Goal: Find specific page/section: Find specific page/section

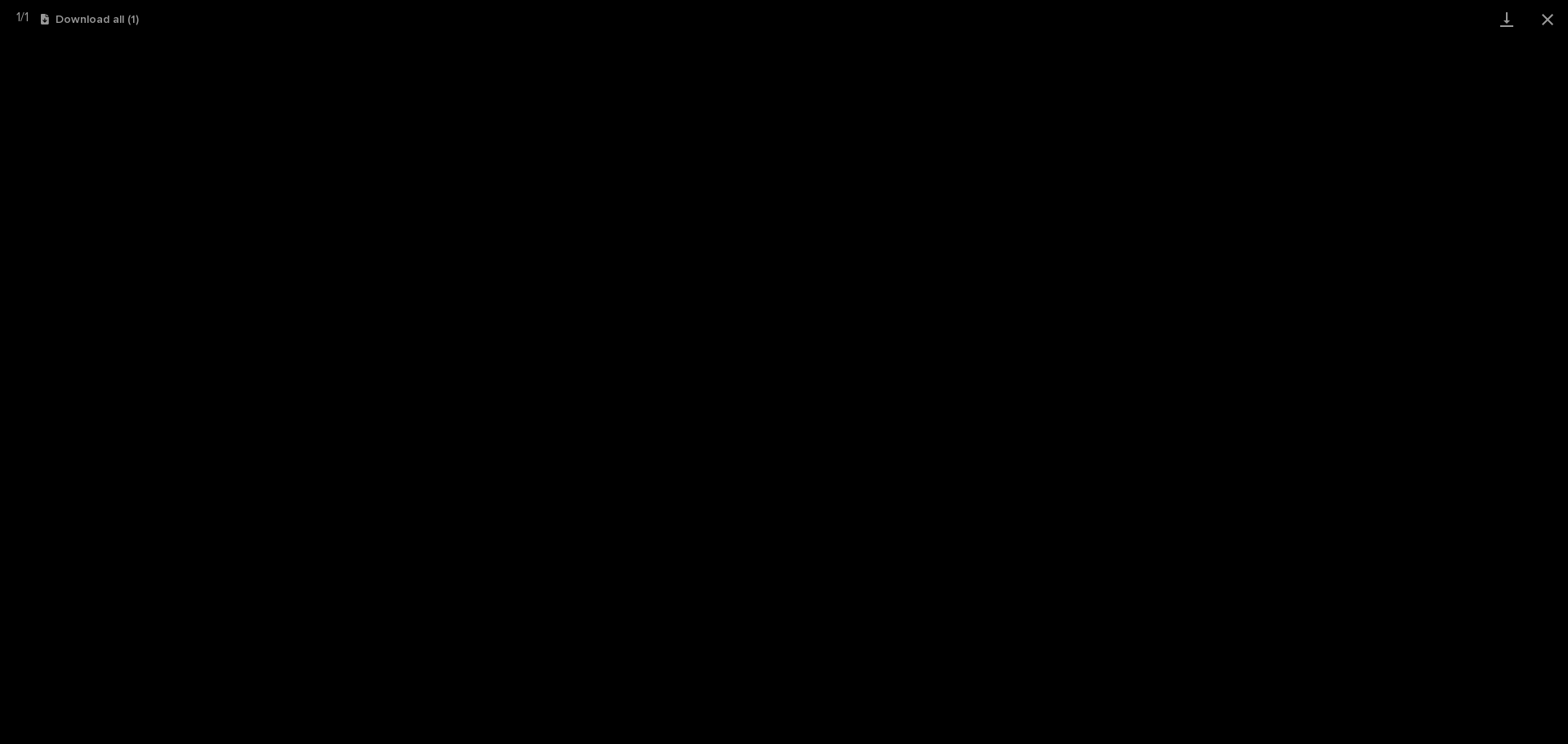
scroll to position [202, 0]
click at [1557, 20] on button "Close gallery" at bounding box center [1547, 19] width 41 height 38
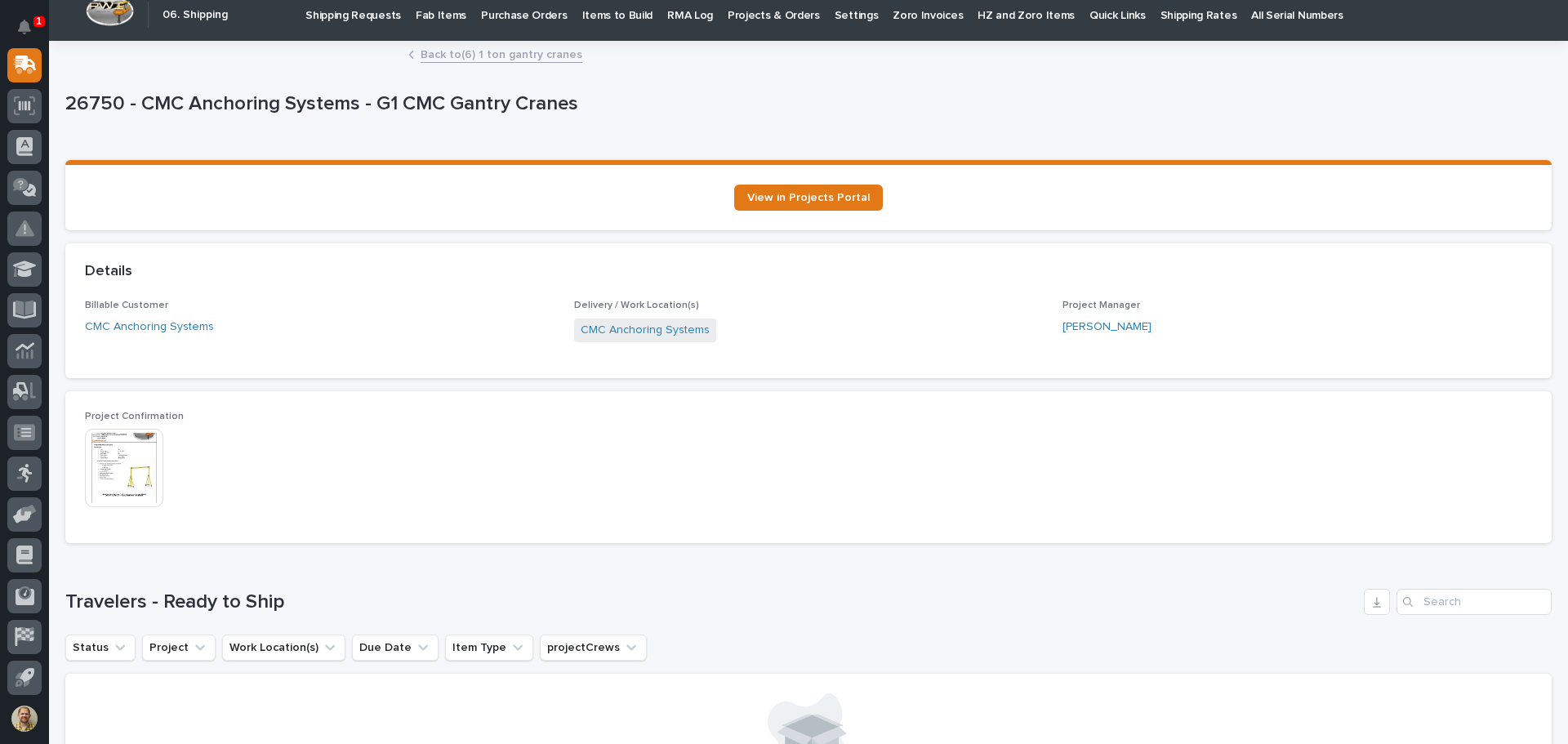
scroll to position [0, 0]
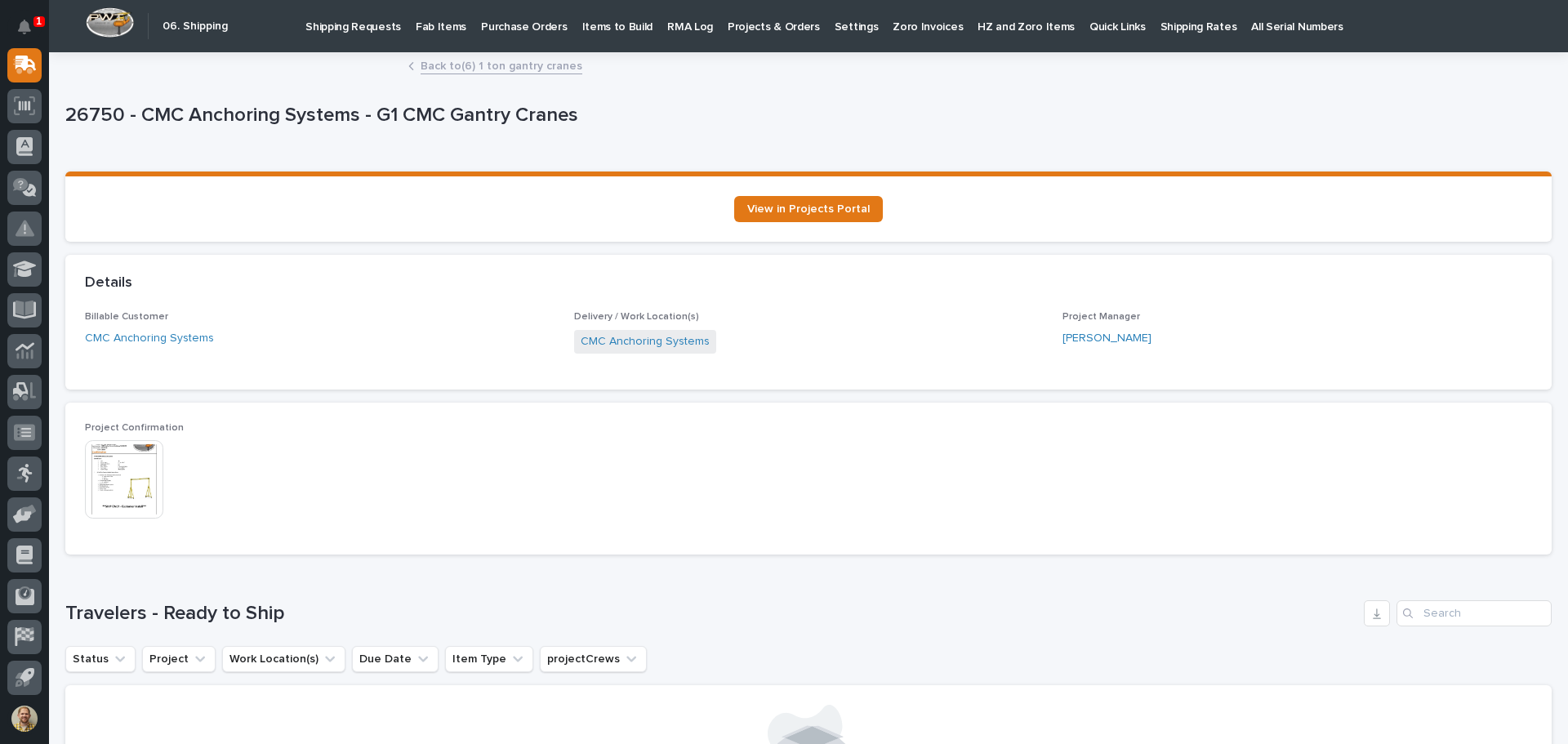
click at [516, 63] on link "Back to (6) 1 ton gantry cranes" at bounding box center [501, 65] width 162 height 19
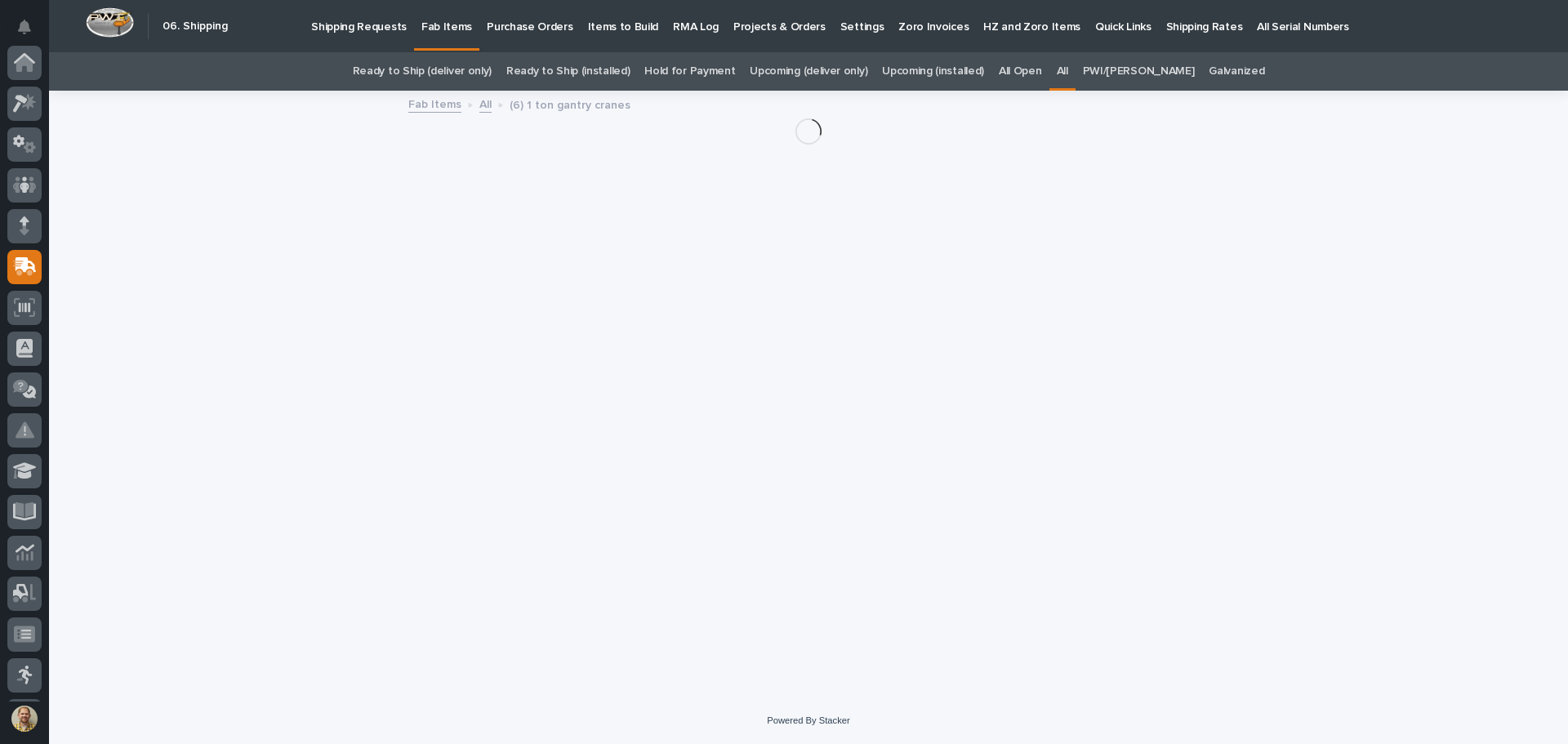
scroll to position [202, 0]
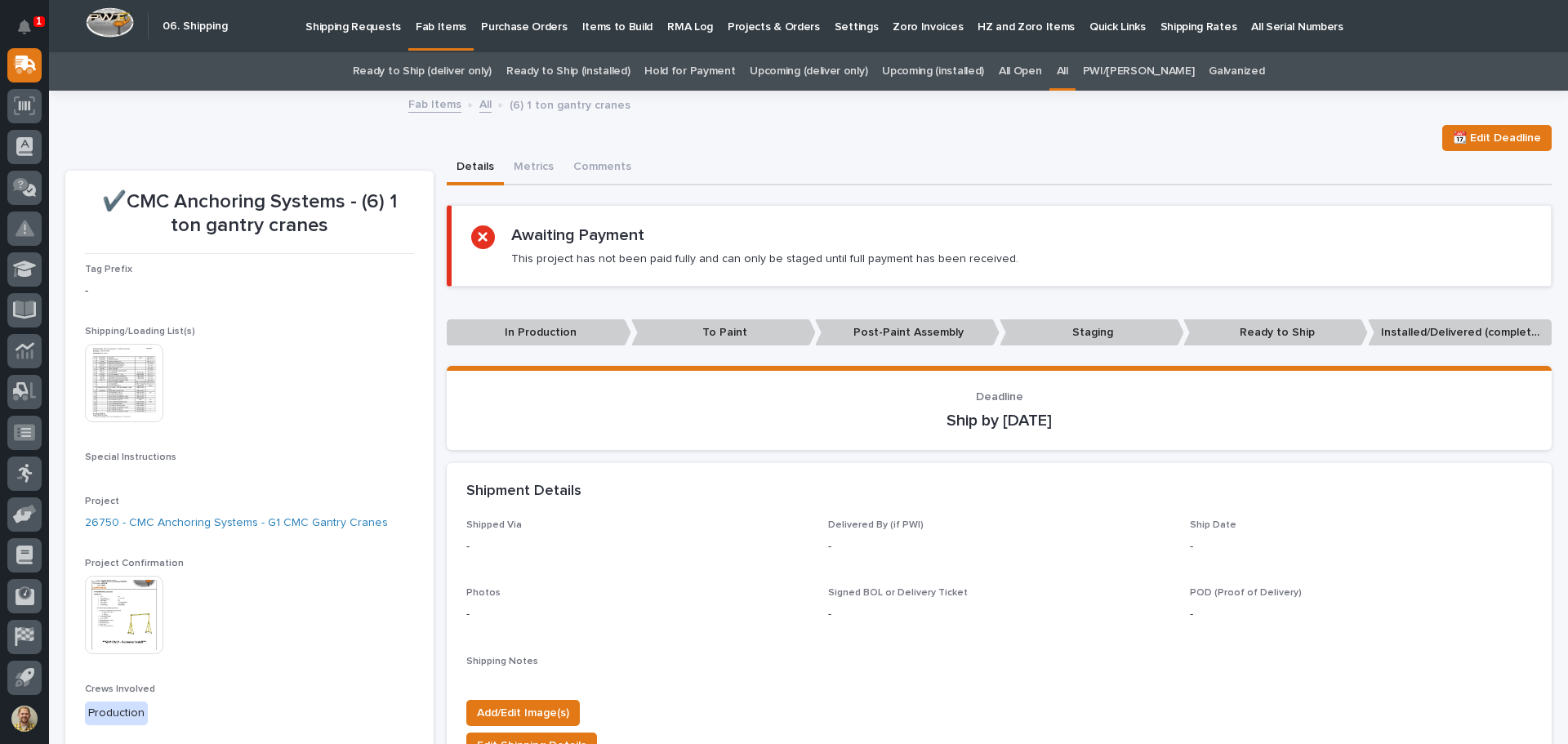
click at [479, 104] on link "All" at bounding box center [485, 103] width 12 height 19
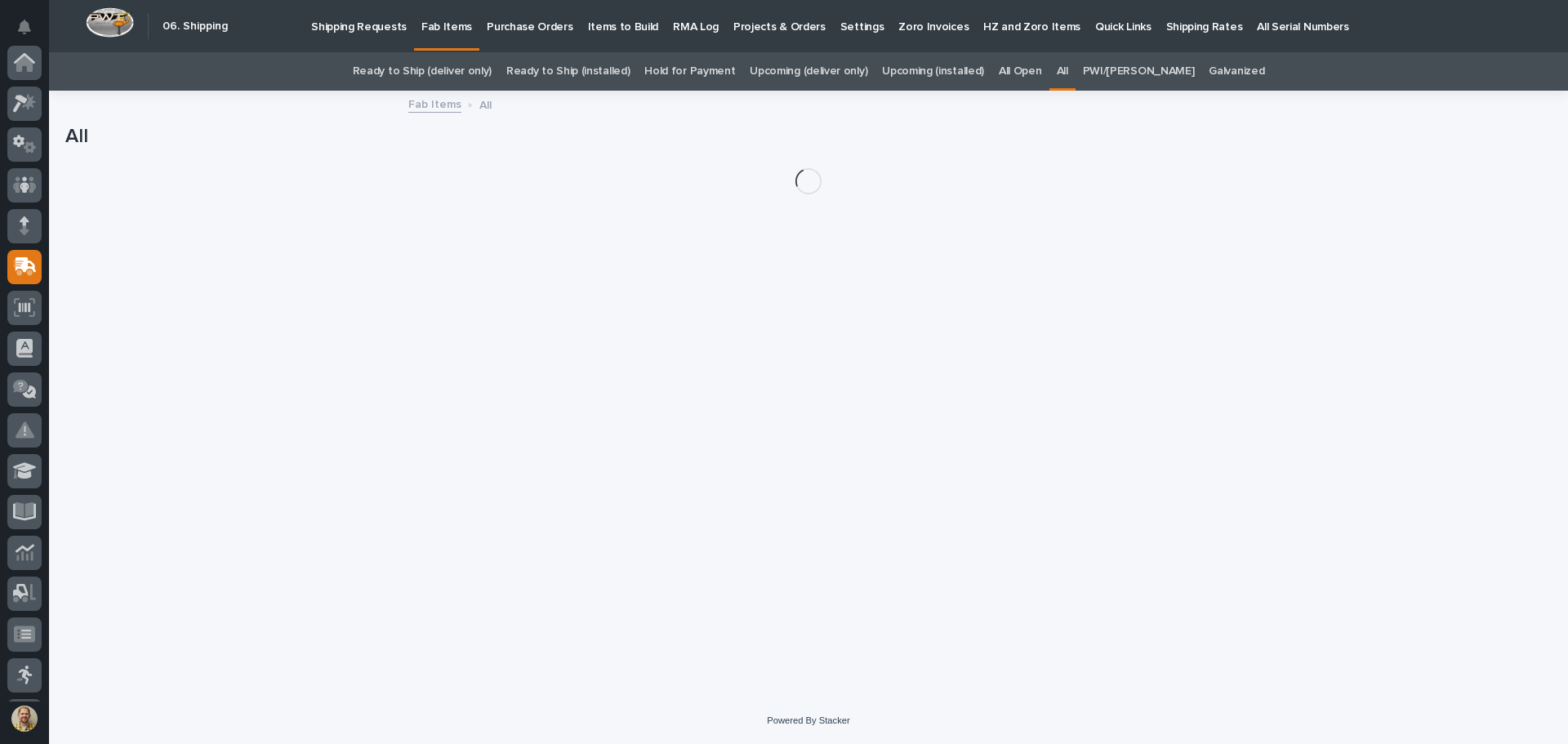
scroll to position [202, 0]
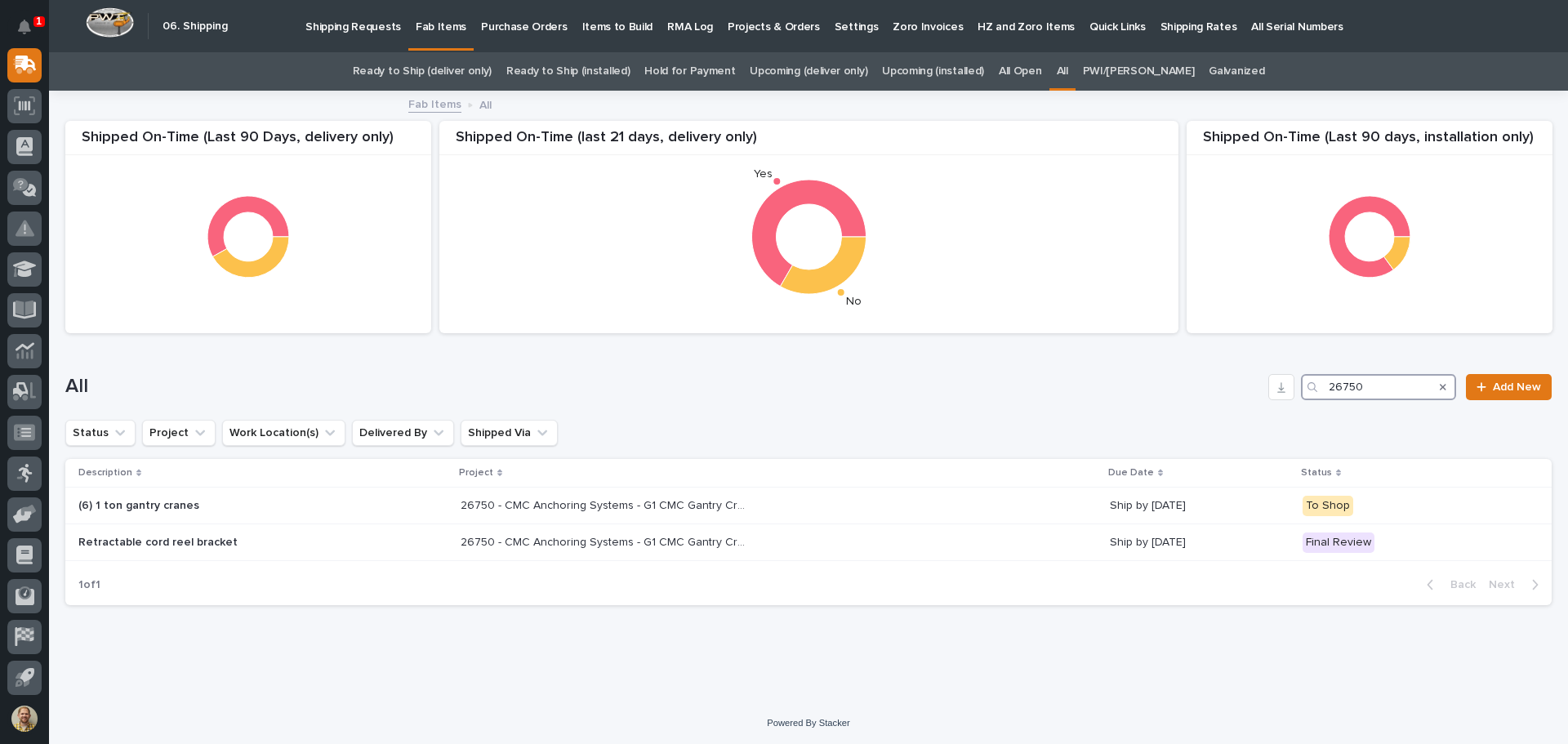
drag, startPoint x: 1352, startPoint y: 387, endPoint x: 1287, endPoint y: 377, distance: 65.8
click at [1287, 377] on div "All 26750 Add New" at bounding box center [808, 386] width 1487 height 26
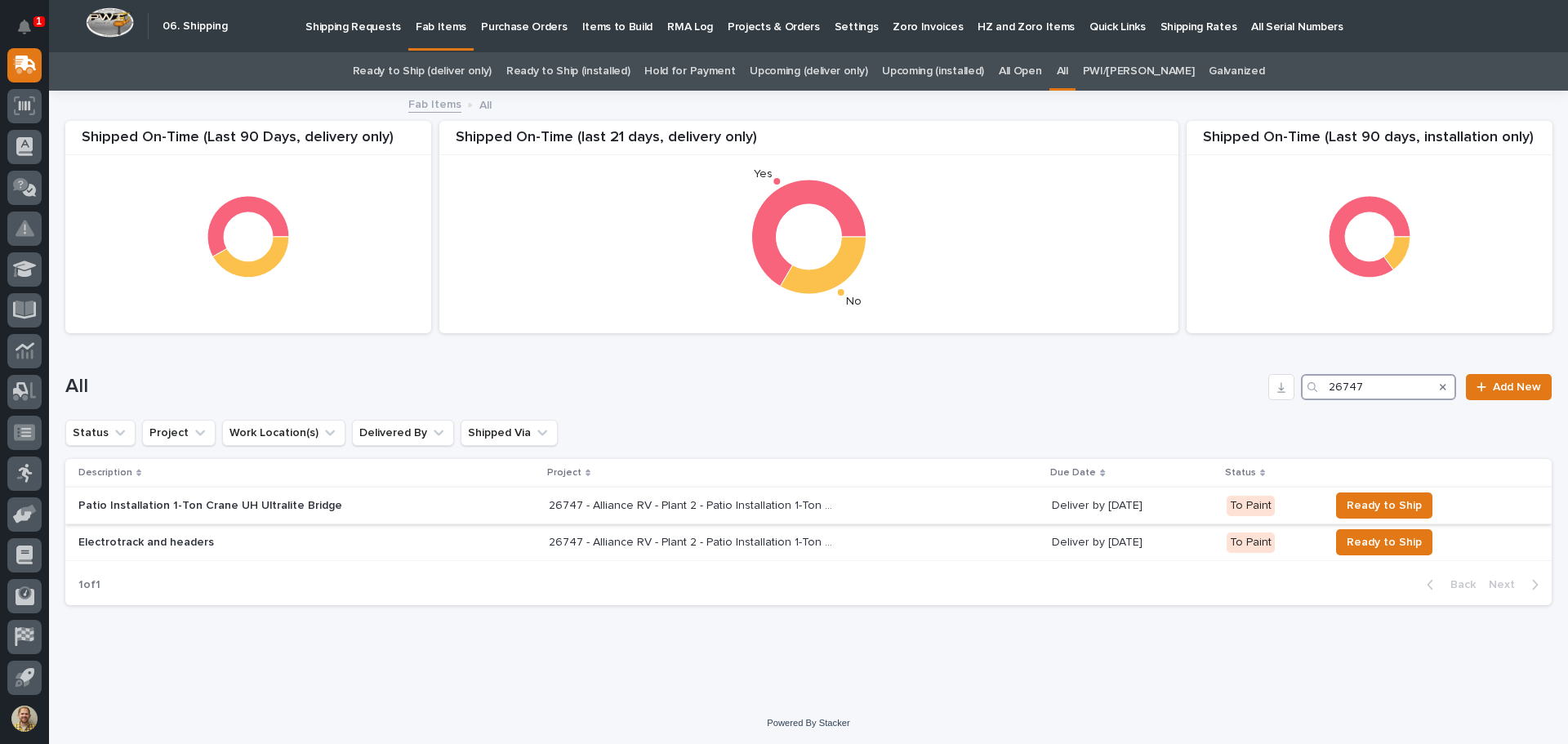
type input "26747"
click at [450, 494] on div "Patio Installation 1-Ton Crane UH Ultralite Bridge" at bounding box center [307, 506] width 457 height 27
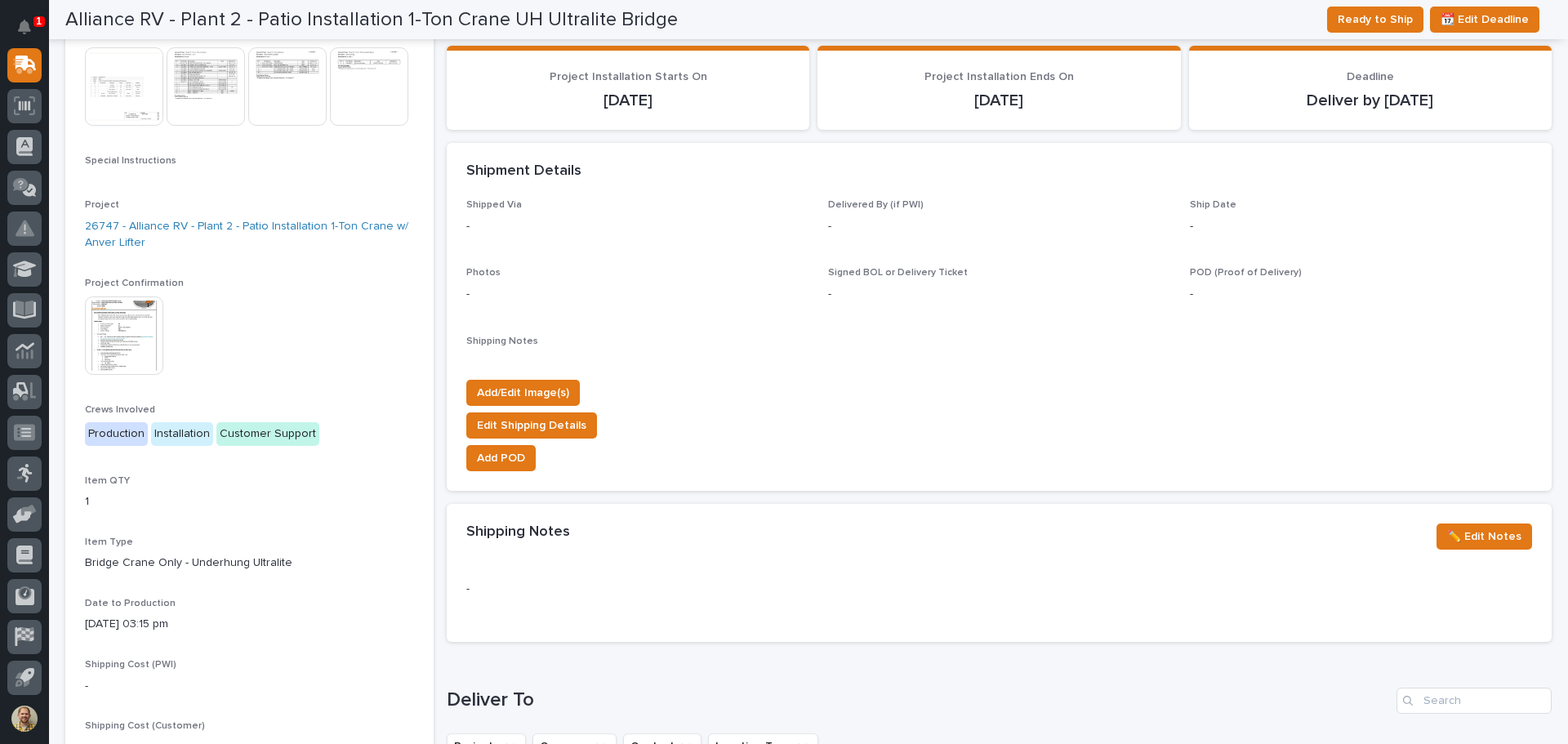
scroll to position [326, 0]
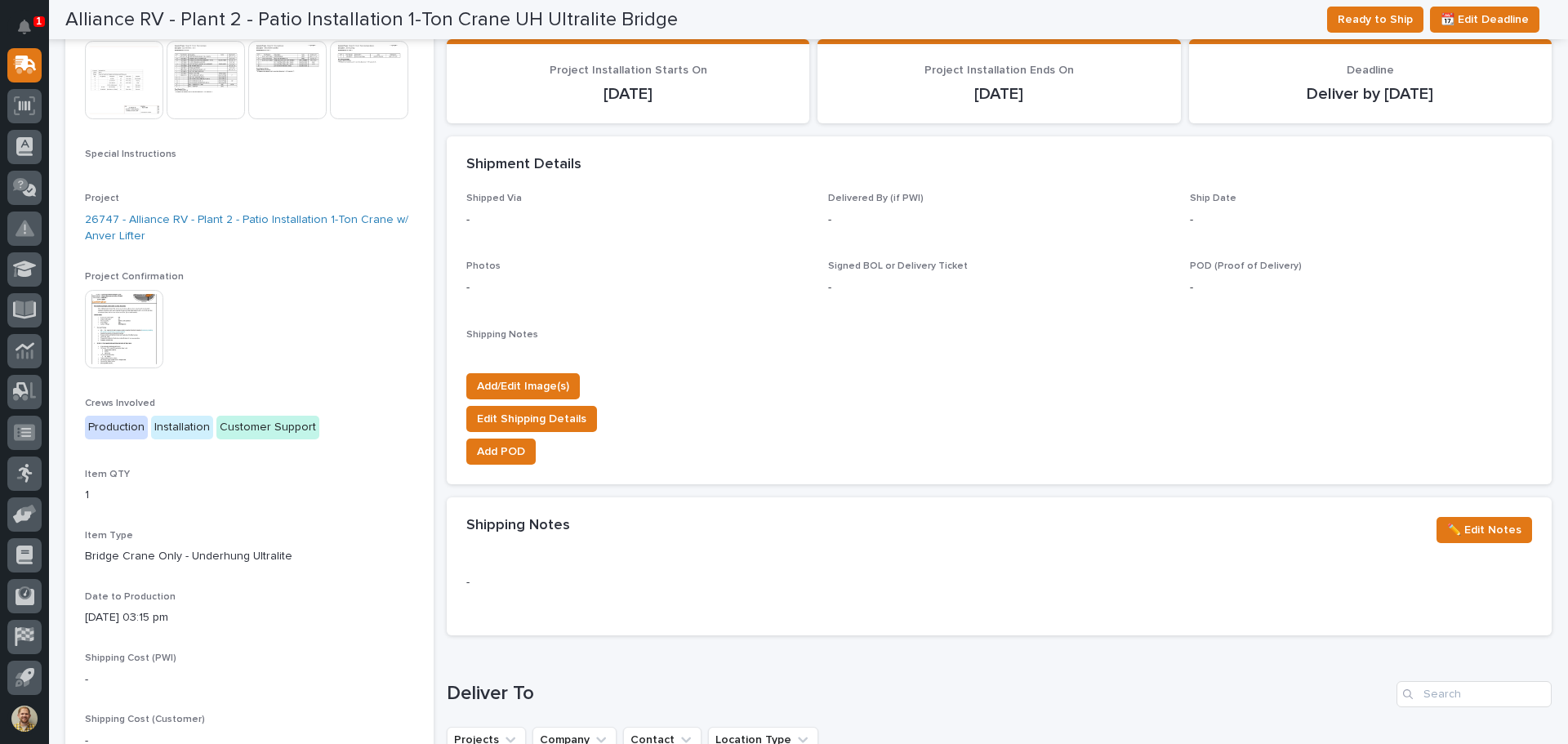
click at [109, 368] on img at bounding box center [124, 329] width 78 height 78
